Goal: Find specific page/section: Find specific page/section

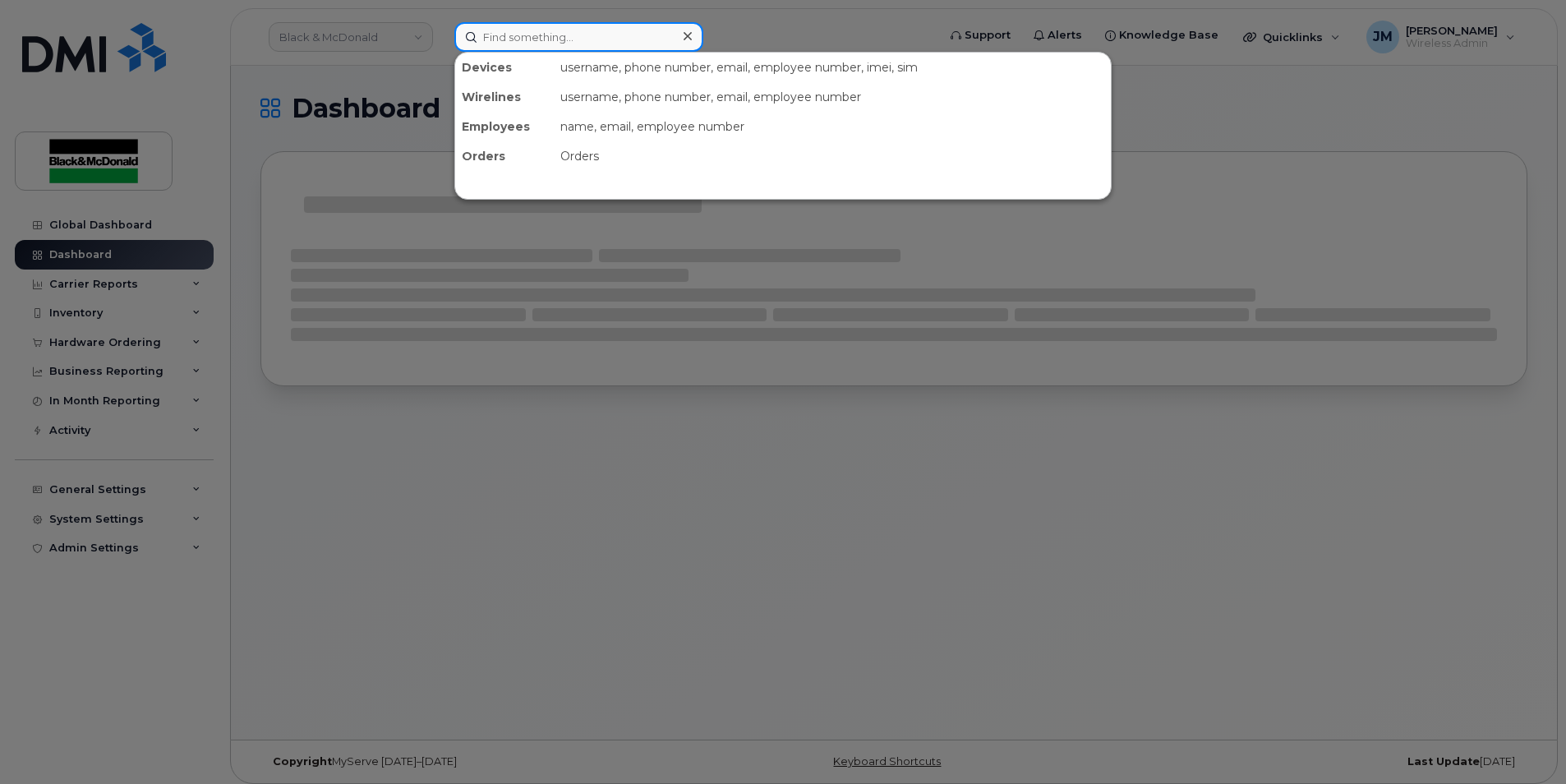
click at [568, 34] on input at bounding box center [578, 37] width 249 height 30
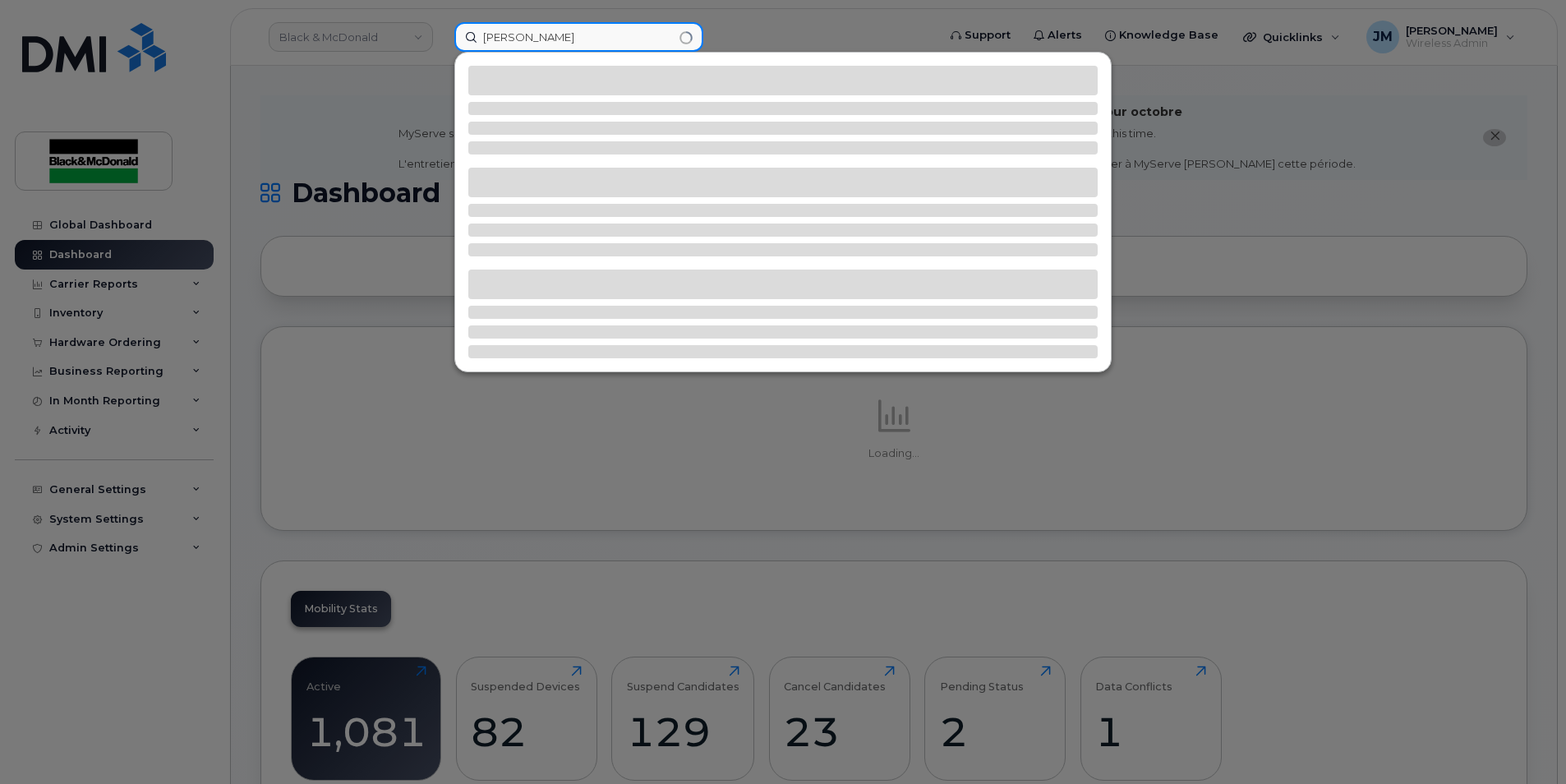
type input "[PERSON_NAME]"
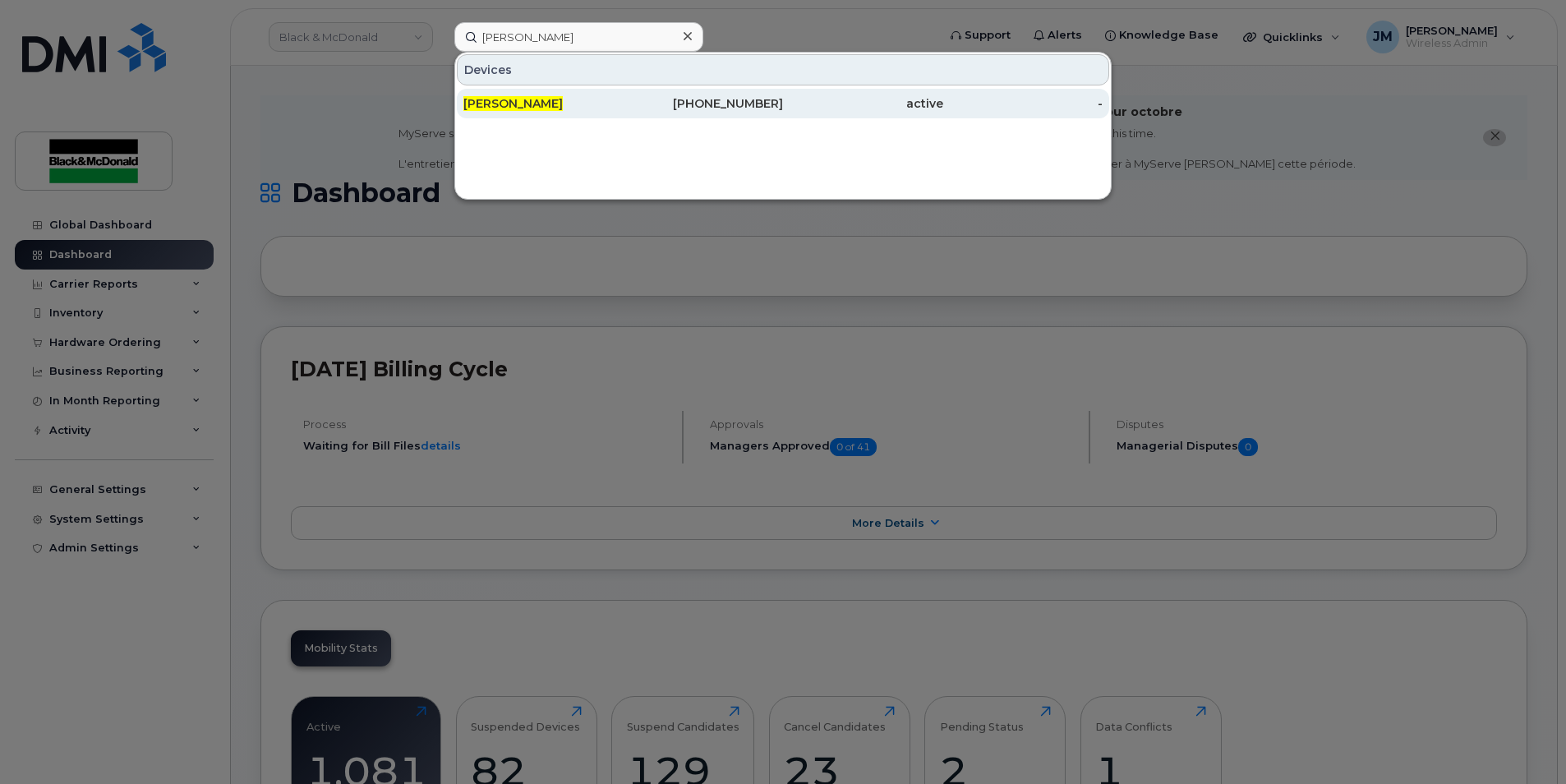
click at [516, 102] on span "[PERSON_NAME]" at bounding box center [513, 102] width 100 height 15
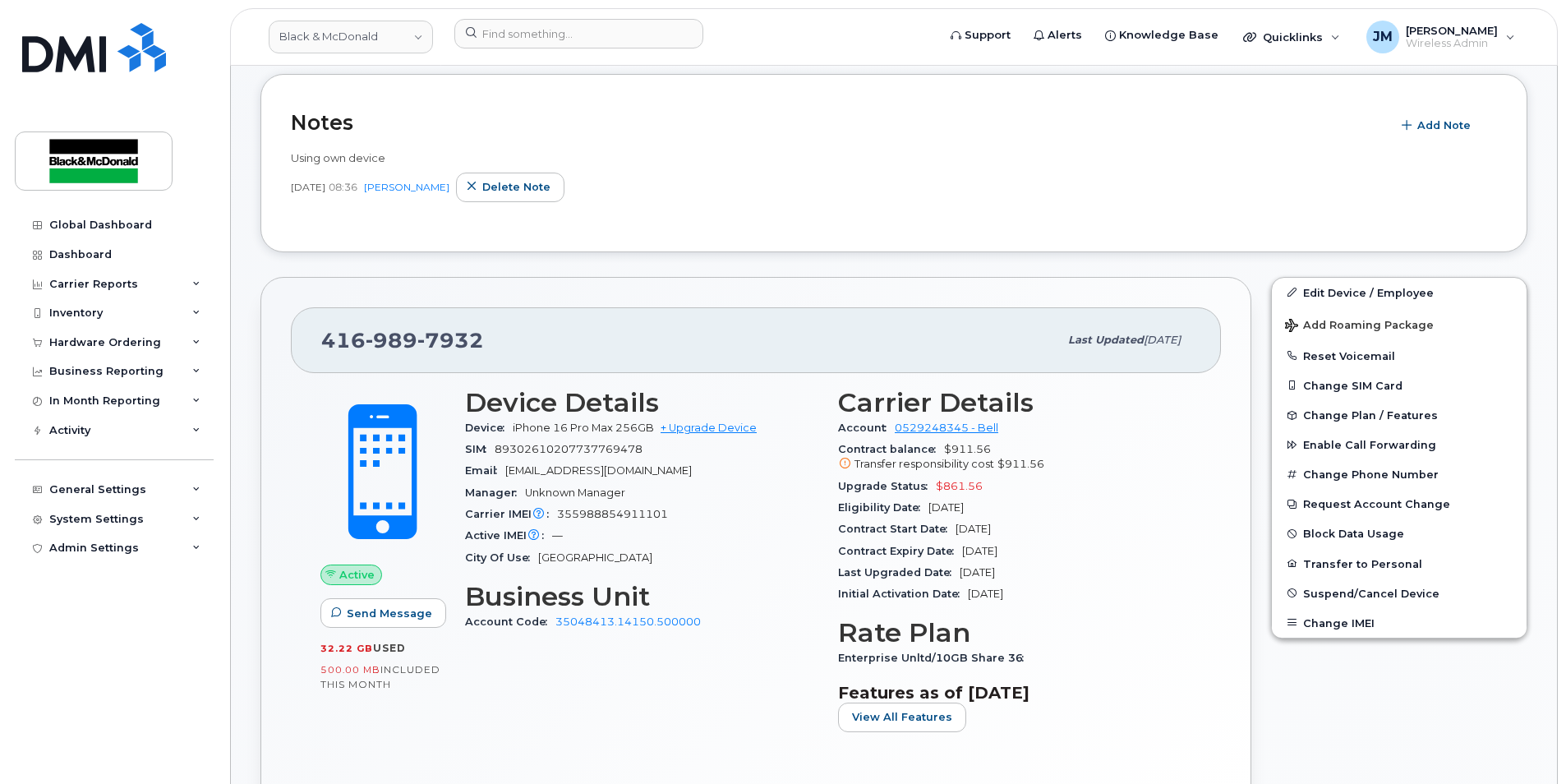
scroll to position [493, 0]
